Goal: Task Accomplishment & Management: Use online tool/utility

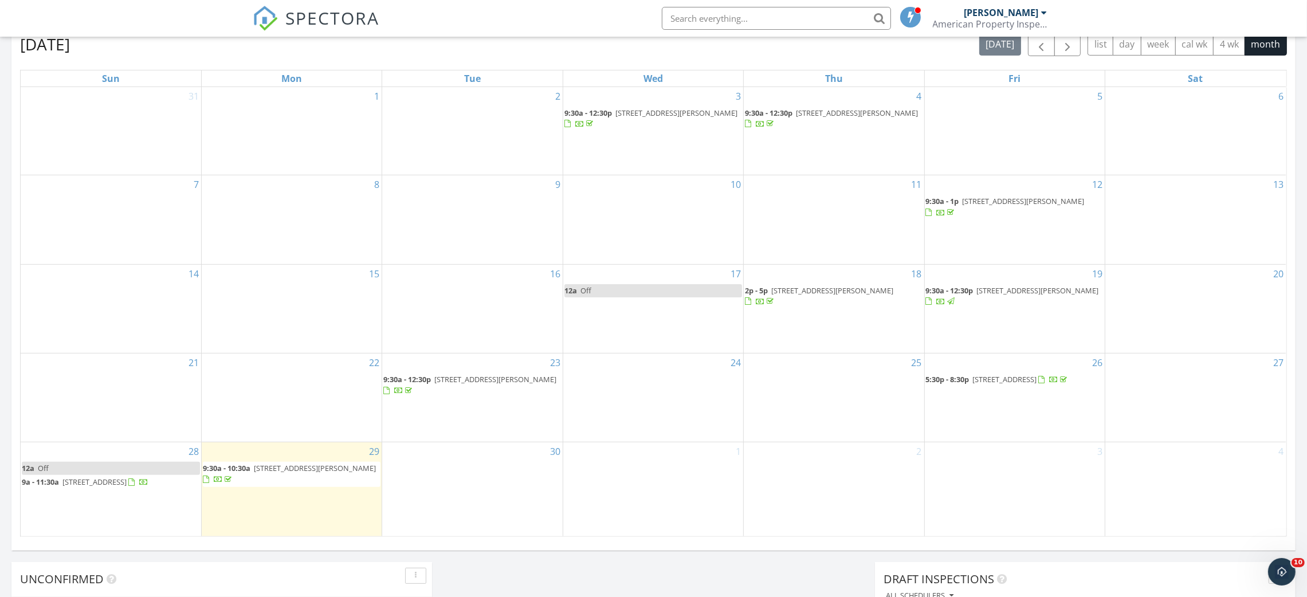
scroll to position [1070, 1334]
drag, startPoint x: 130, startPoint y: 489, endPoint x: 99, endPoint y: 485, distance: 31.3
click at [99, 485] on span "[STREET_ADDRESS]" at bounding box center [94, 482] width 64 height 10
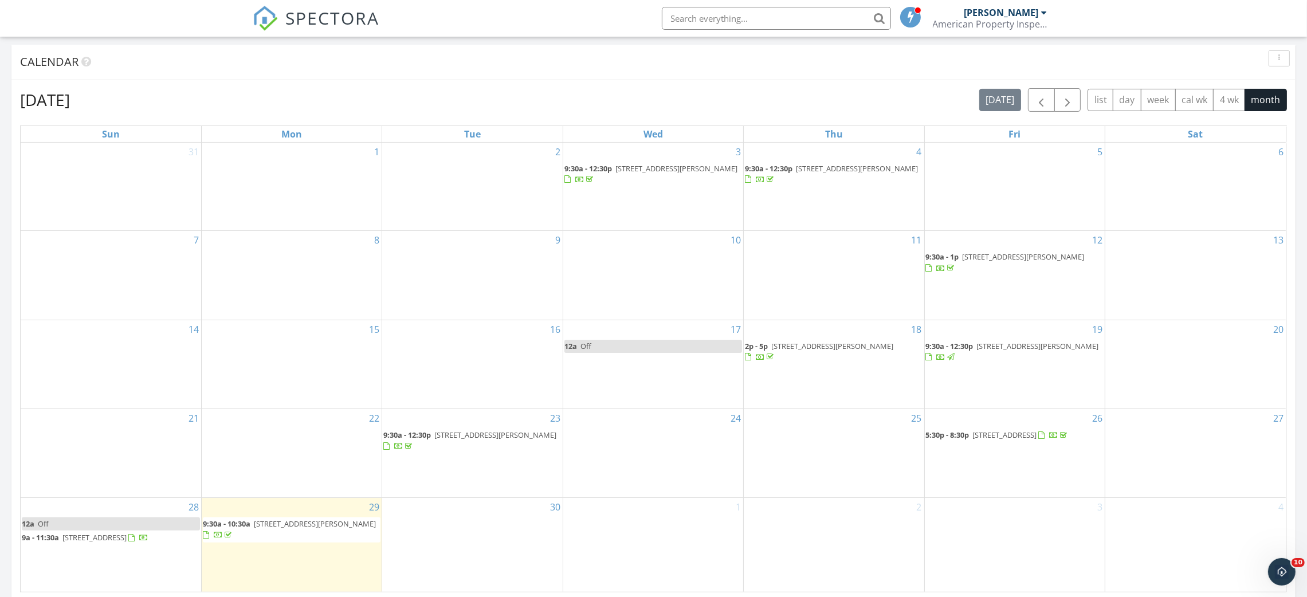
scroll to position [429, 0]
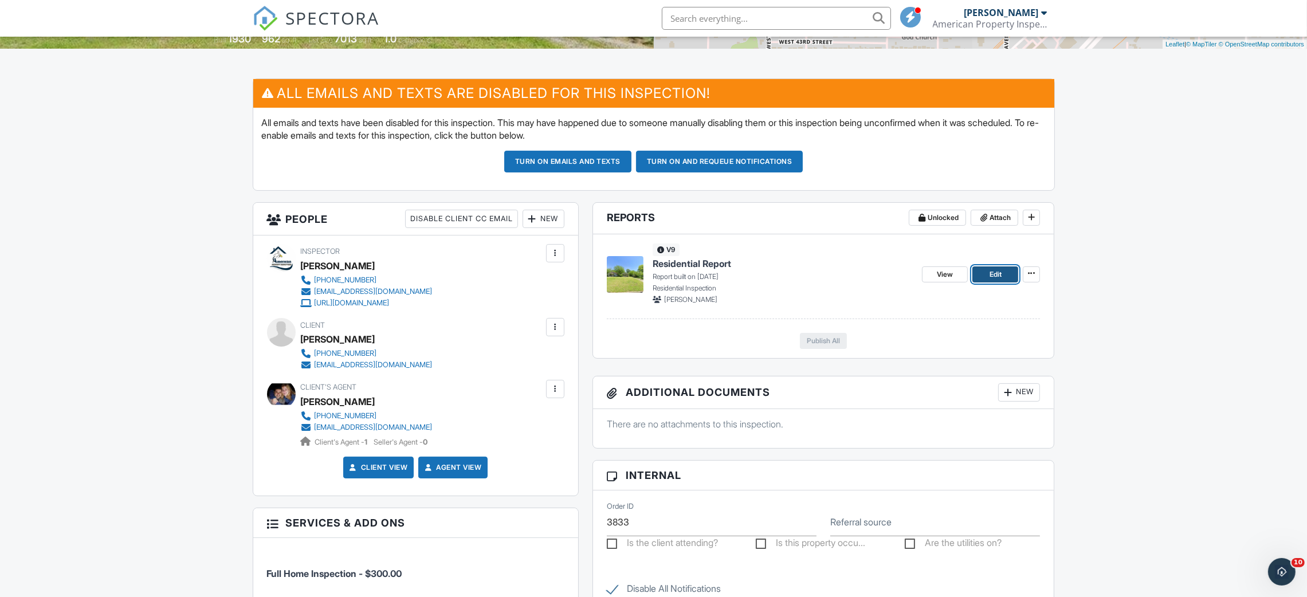
click at [998, 274] on span "Edit" at bounding box center [996, 274] width 12 height 11
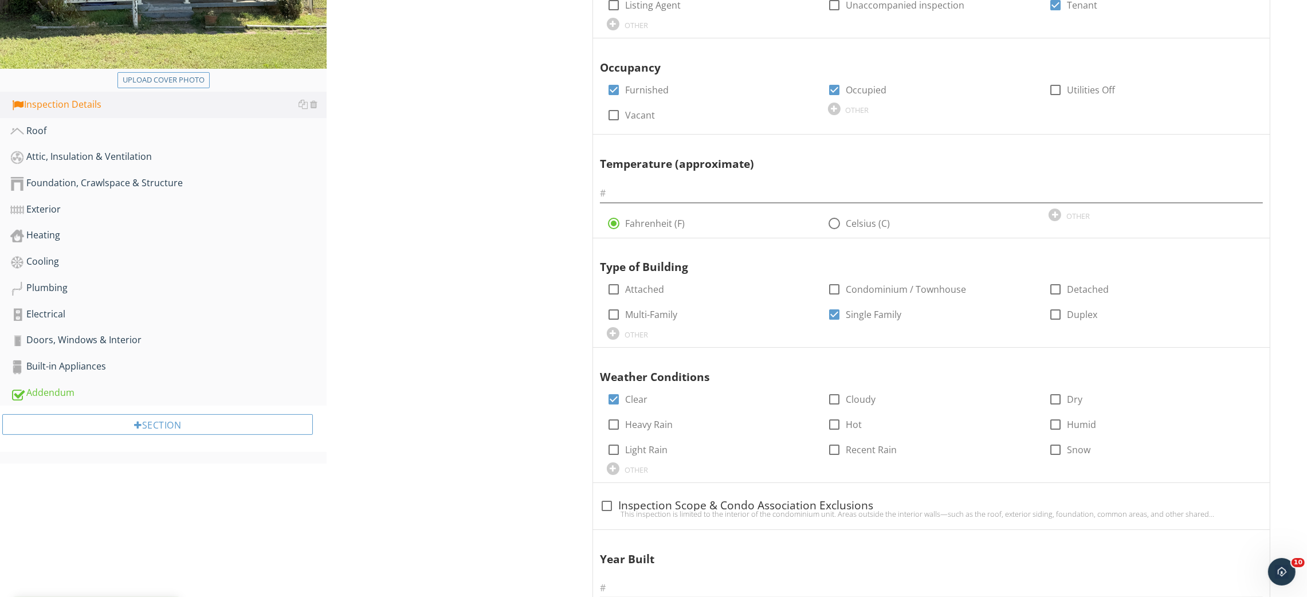
scroll to position [344, 0]
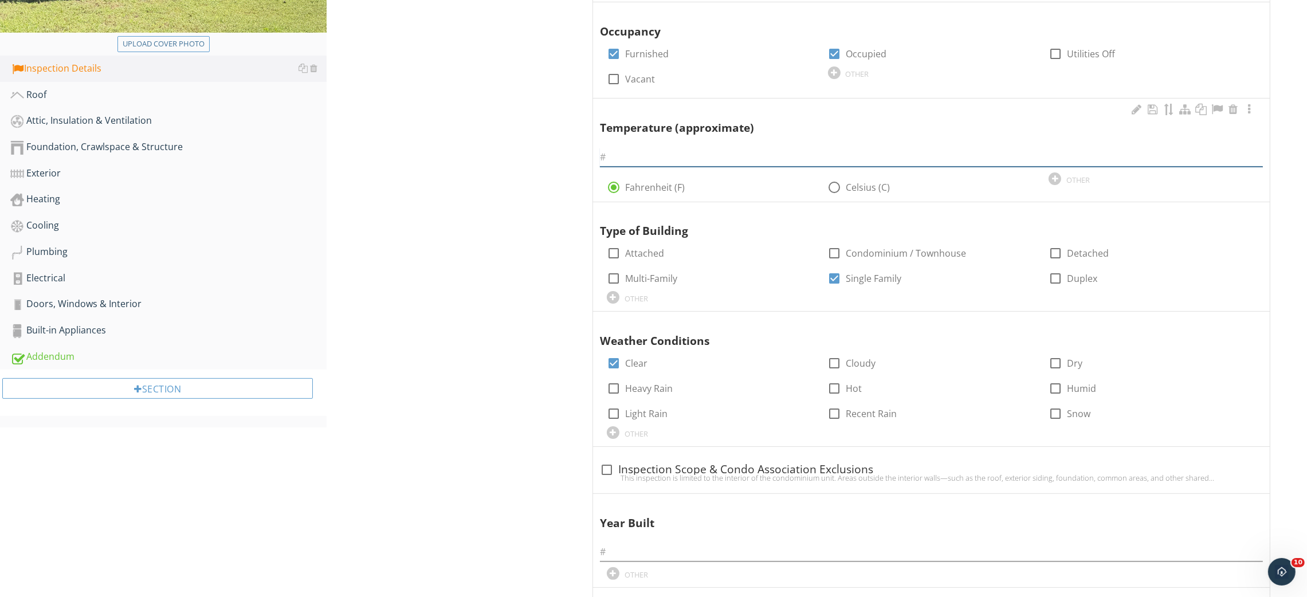
click at [676, 158] on input "text" at bounding box center [931, 157] width 663 height 19
type input "78"
drag, startPoint x: 528, startPoint y: 422, endPoint x: 610, endPoint y: 397, distance: 85.7
click at [528, 421] on div "Inspection Details General Item General Info Information In Attendance check_bo…" at bounding box center [817, 573] width 981 height 1605
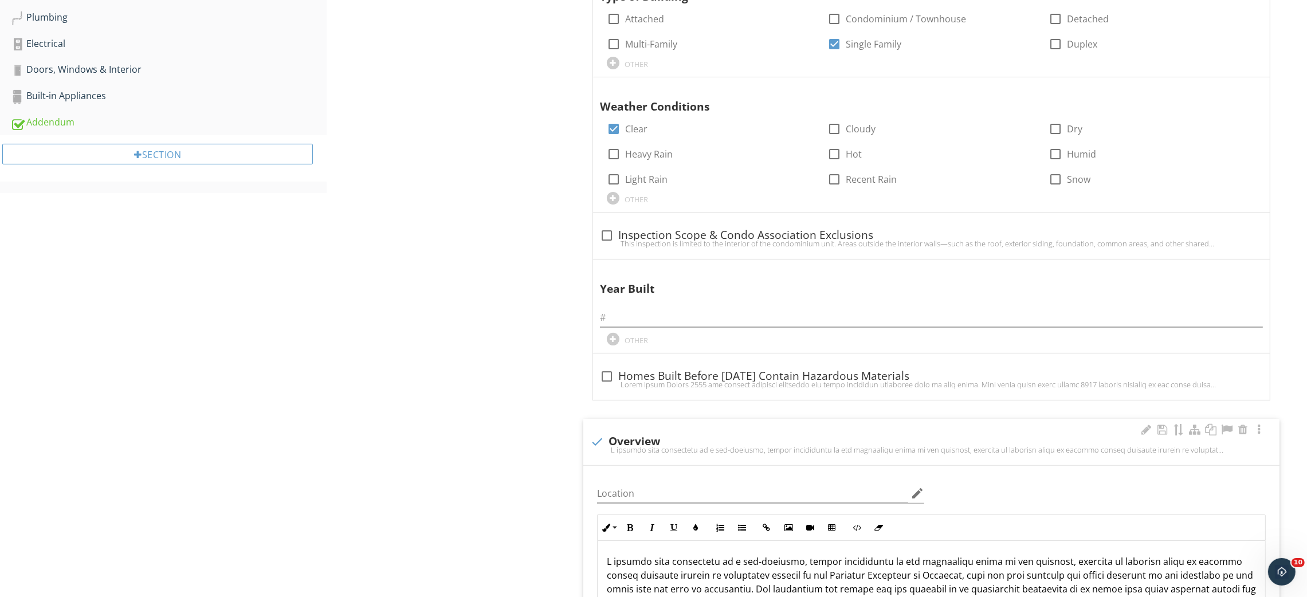
scroll to position [602, 0]
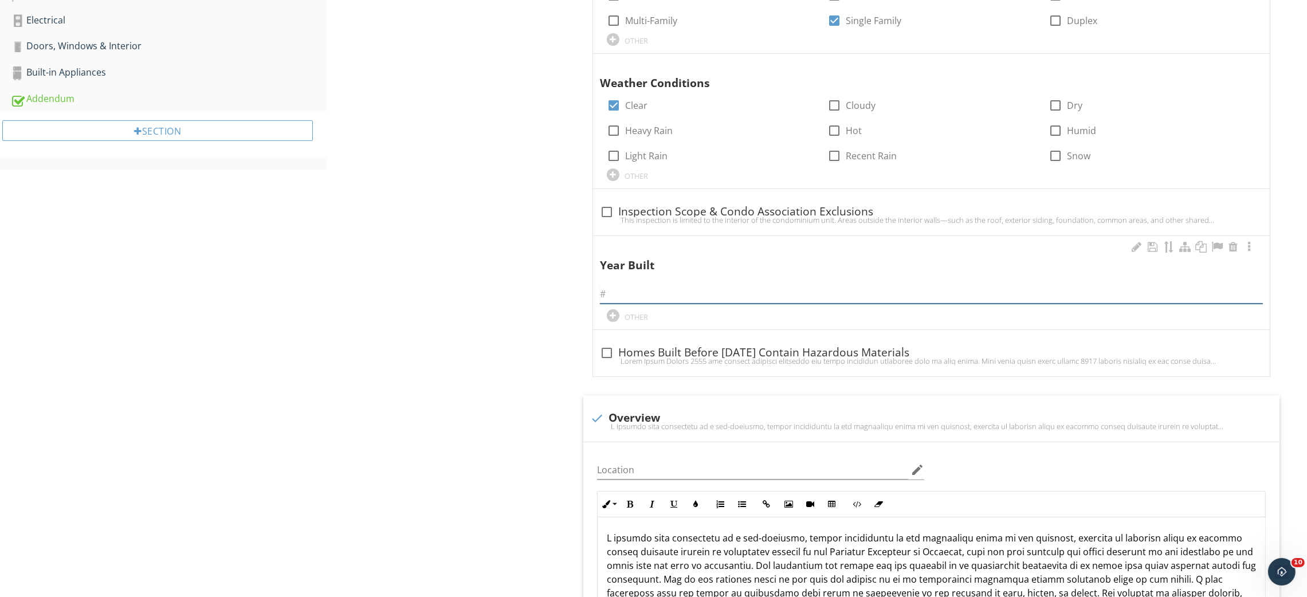
click at [692, 297] on input "text" at bounding box center [931, 294] width 663 height 19
type input "1920"
click at [444, 447] on div "Inspection Details General Item General Info Information In Attendance check_bo…" at bounding box center [817, 315] width 981 height 1605
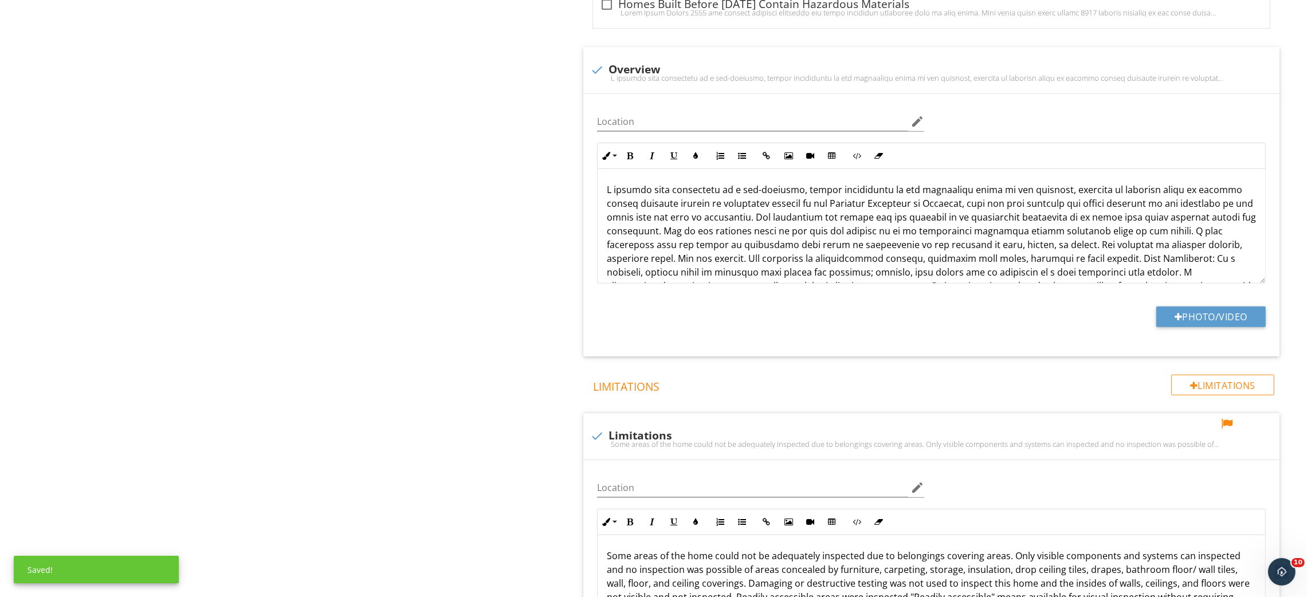
scroll to position [1117, 0]
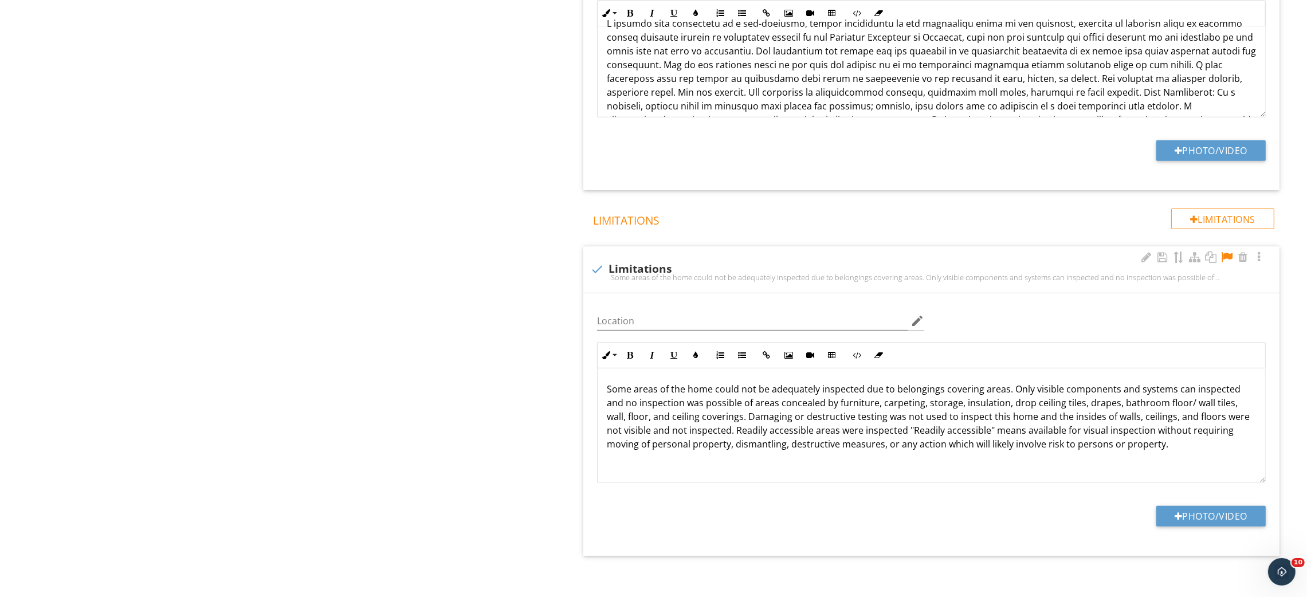
click at [1230, 256] on div at bounding box center [1227, 257] width 14 height 11
click at [802, 442] on p "Some areas of the home could not be adequately inspected due to belongings cove…" at bounding box center [931, 416] width 649 height 69
copy p "Some areas of the home could not be adequately inspected due to belongings cove…"
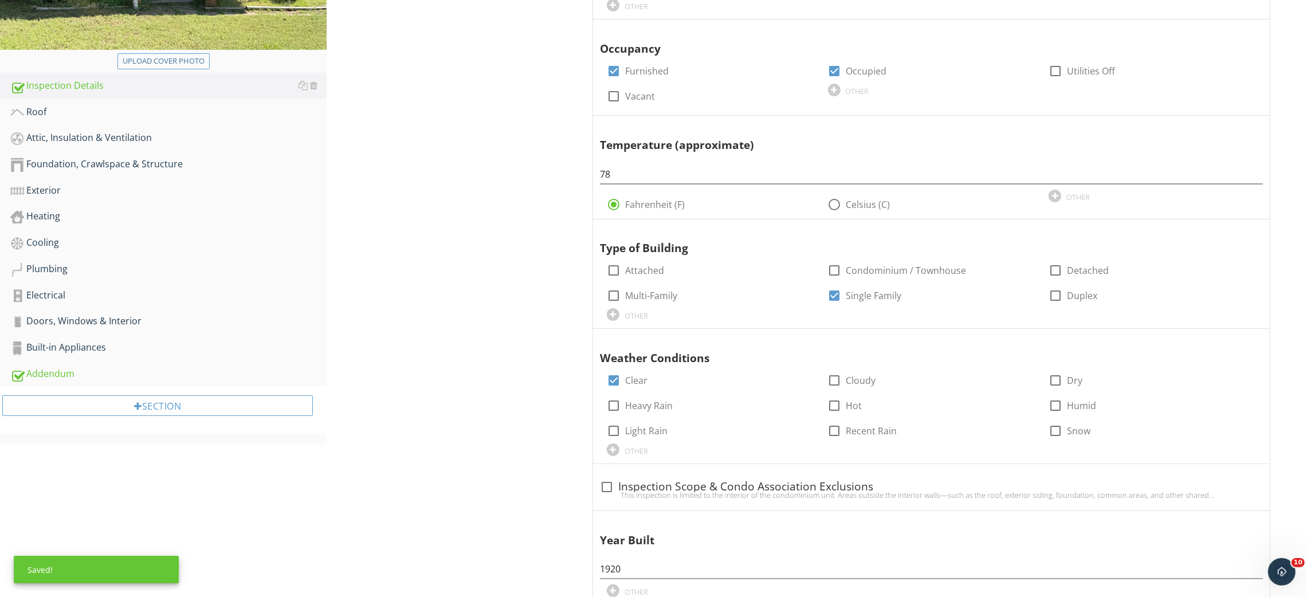
scroll to position [344, 0]
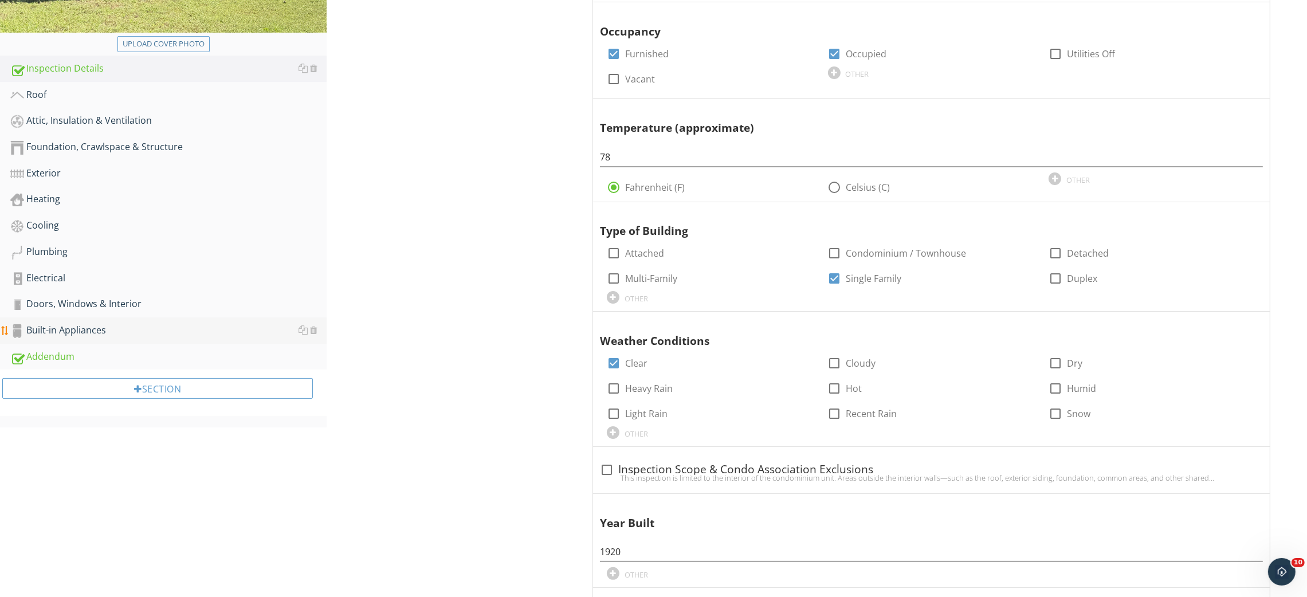
click at [42, 318] on link "Built-in Appliances" at bounding box center [168, 330] width 316 height 26
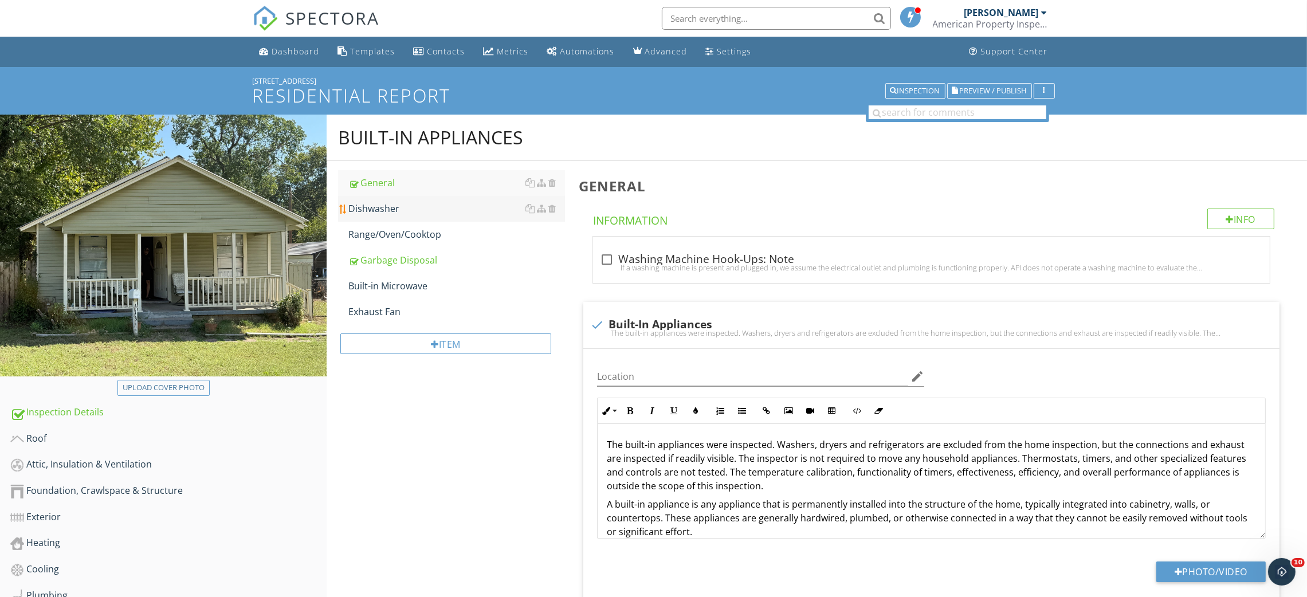
click at [397, 206] on div "Dishwasher" at bounding box center [456, 209] width 217 height 14
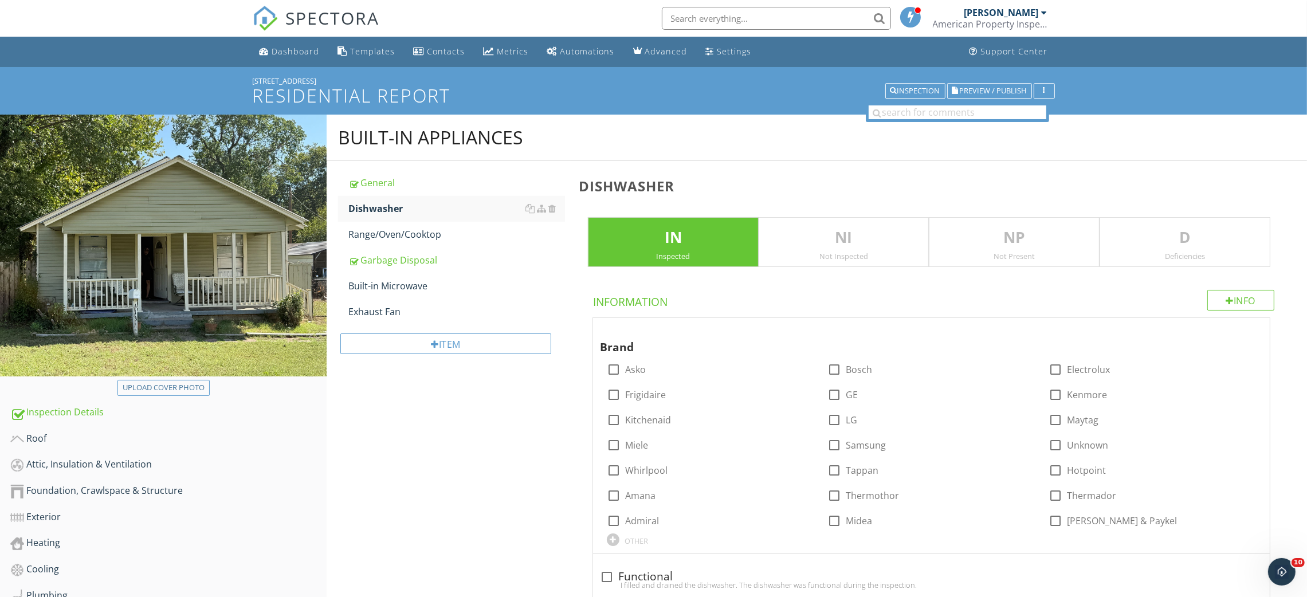
click at [514, 477] on div "Built-in Appliances General Dishwasher Range/Oven/Cooktop Garbage Disposal Buil…" at bounding box center [817, 372] width 981 height 515
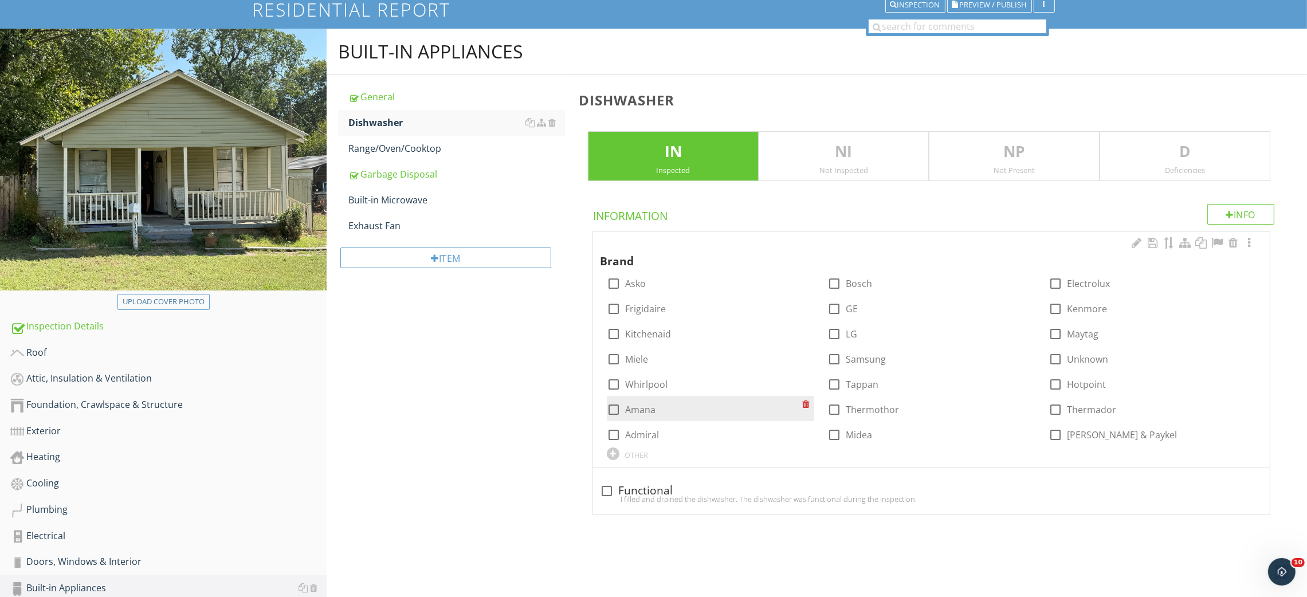
click at [632, 407] on label "Amana" at bounding box center [640, 409] width 30 height 11
checkbox input "true"
click at [485, 465] on div "Built-in Appliances General Dishwasher Range/Oven/Cooktop Garbage Disposal Buil…" at bounding box center [817, 286] width 981 height 515
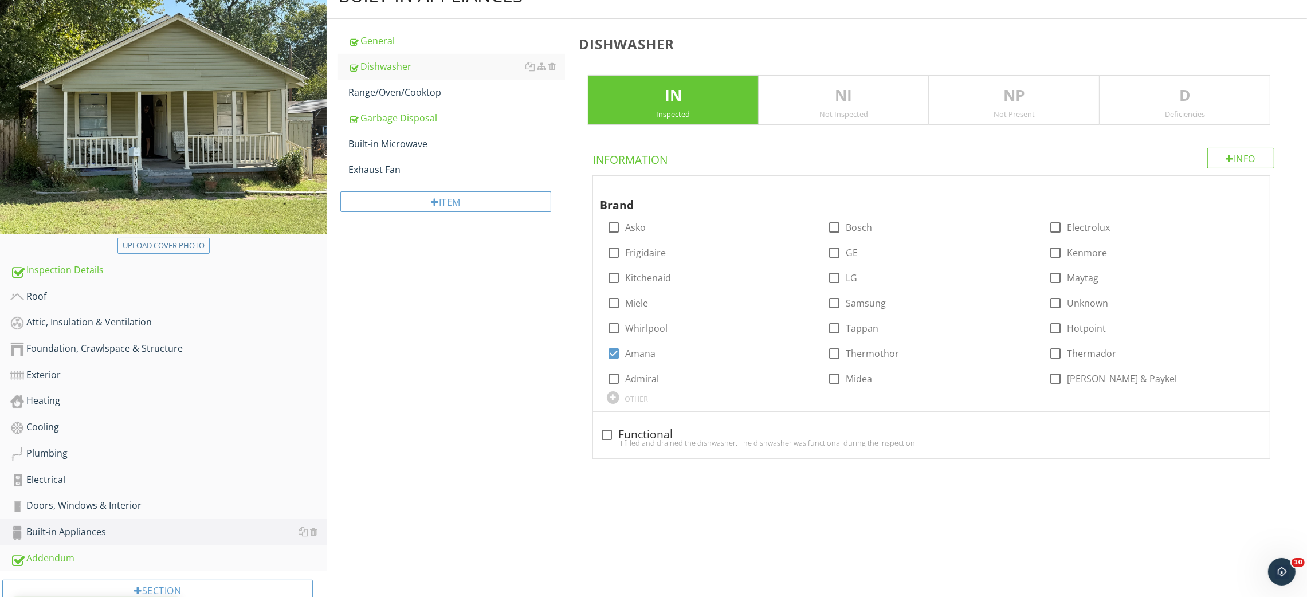
scroll to position [170, 0]
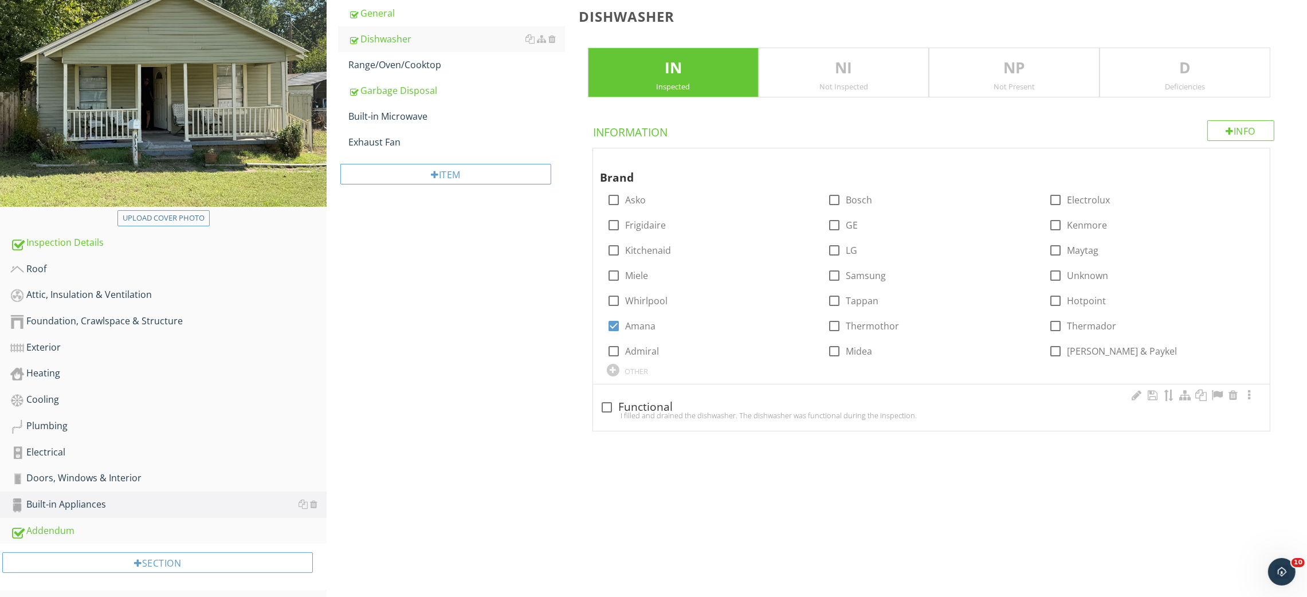
click at [653, 414] on div "I filled and drained the dishwasher. The dishwasher was functional during the i…" at bounding box center [931, 415] width 663 height 9
checkbox input "true"
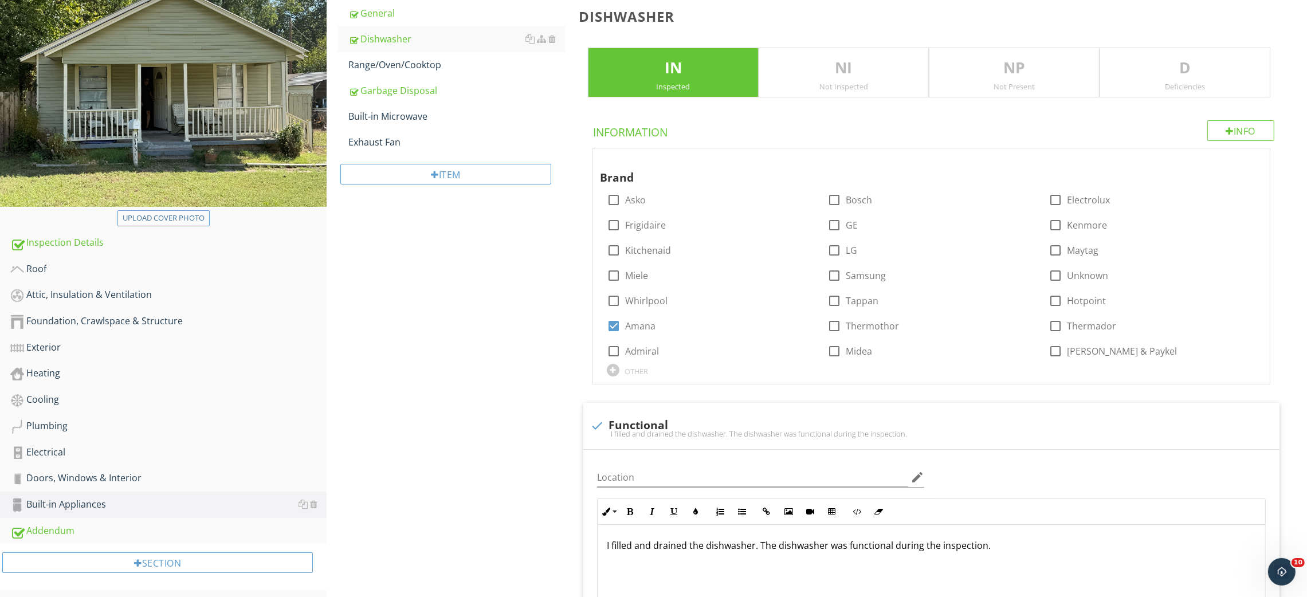
click at [535, 436] on div "Built-in Appliances General Dishwasher Range/Oven/Cooktop Garbage Disposal Buil…" at bounding box center [817, 352] width 981 height 814
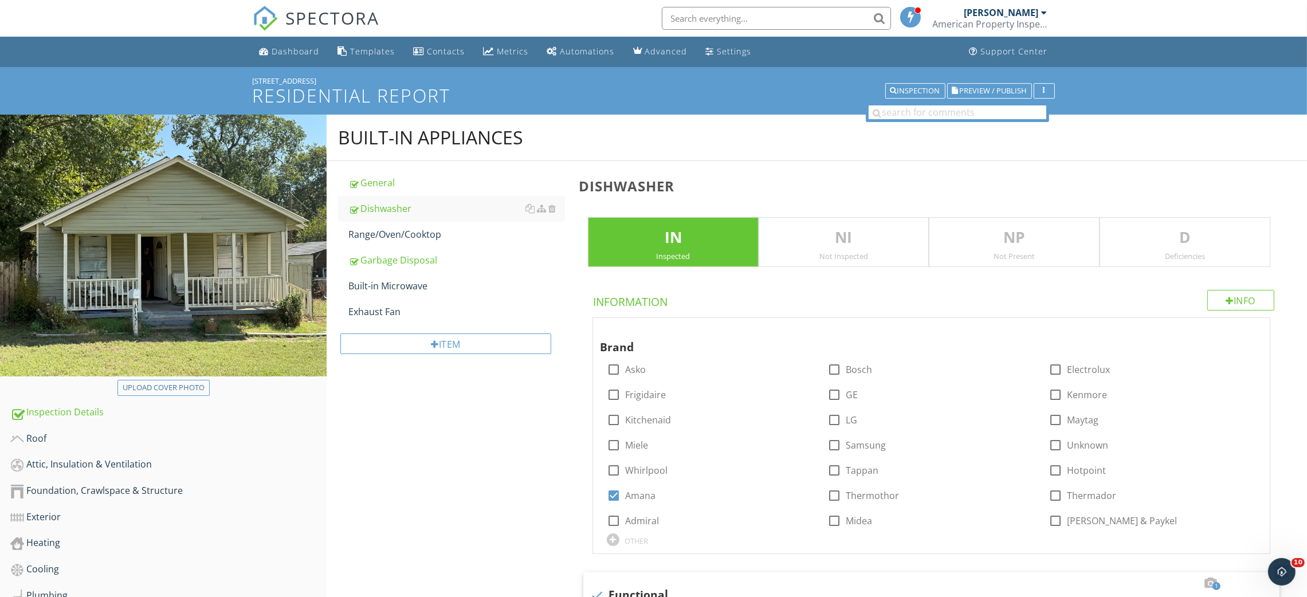
click at [427, 233] on div "Range/Oven/Cooktop" at bounding box center [456, 235] width 217 height 14
